Goal: Check status: Check status

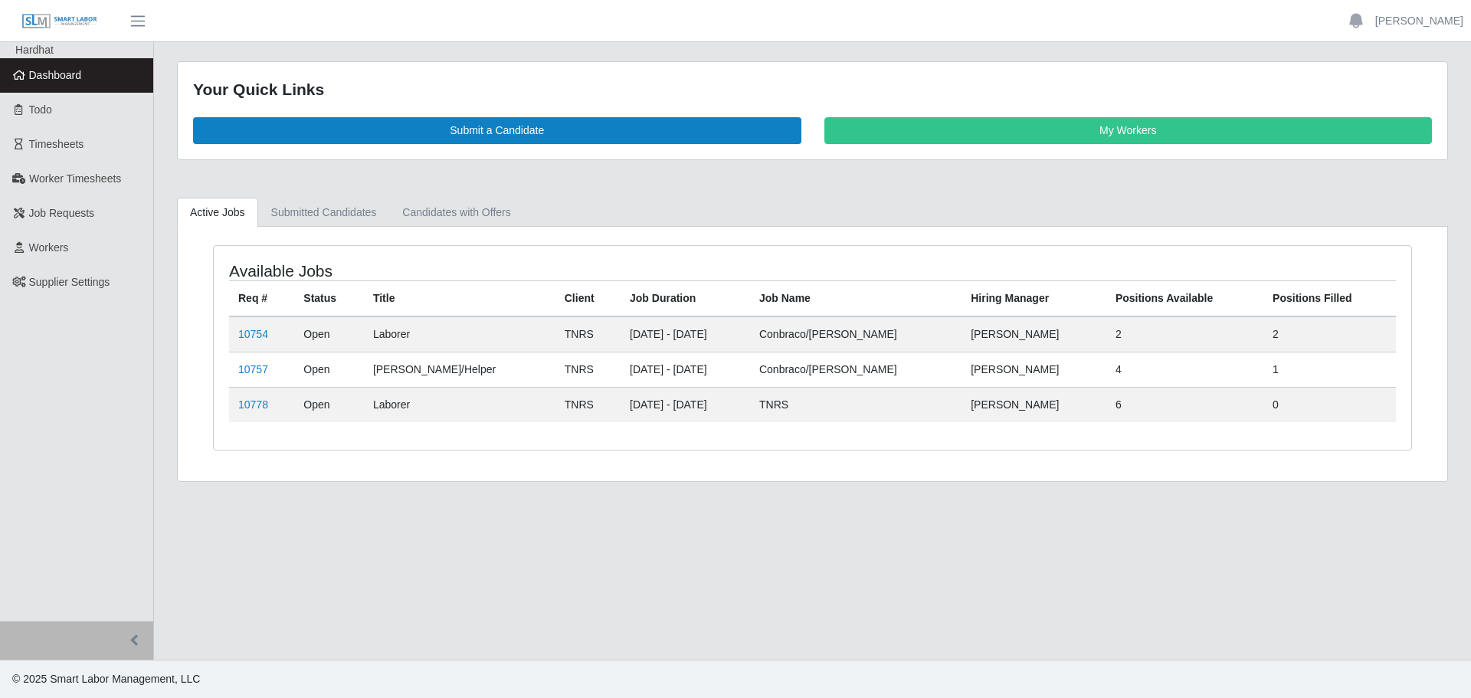
click at [251, 323] on td "10754" at bounding box center [261, 334] width 65 height 36
click at [251, 339] on link "10754" at bounding box center [253, 334] width 30 height 12
click at [250, 368] on link "10757" at bounding box center [253, 369] width 30 height 12
click at [241, 408] on link "10778" at bounding box center [253, 404] width 30 height 12
